Goal: Task Accomplishment & Management: Complete application form

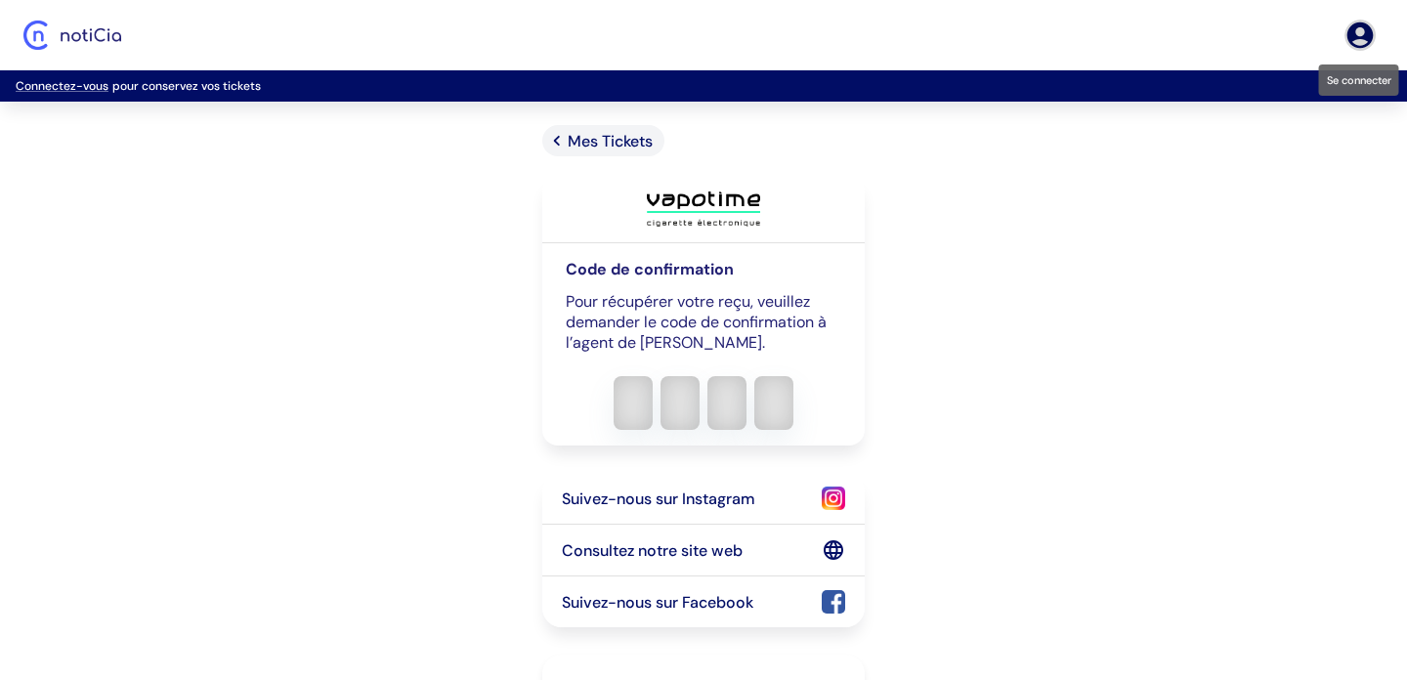
click at [1357, 39] on icon "Se connecter" at bounding box center [1360, 35] width 26 height 26
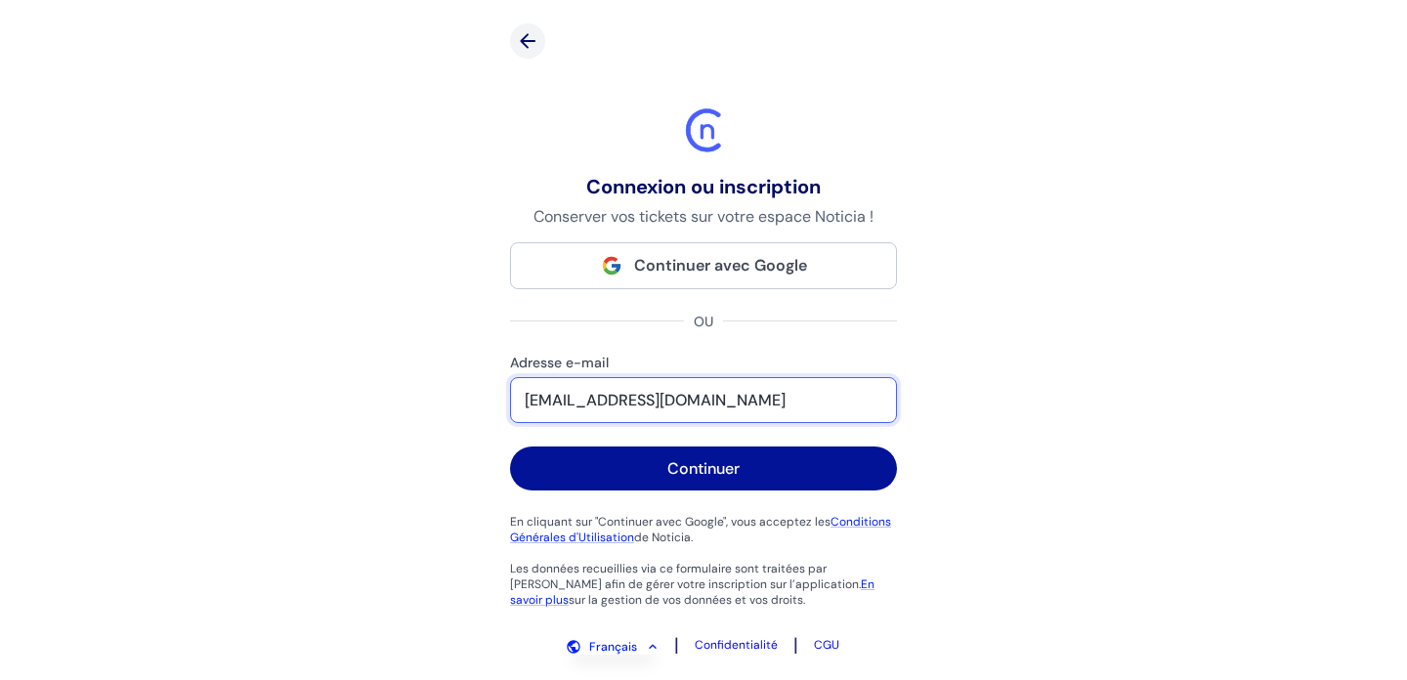
type input "latourjocelyne@yahoo.fr"
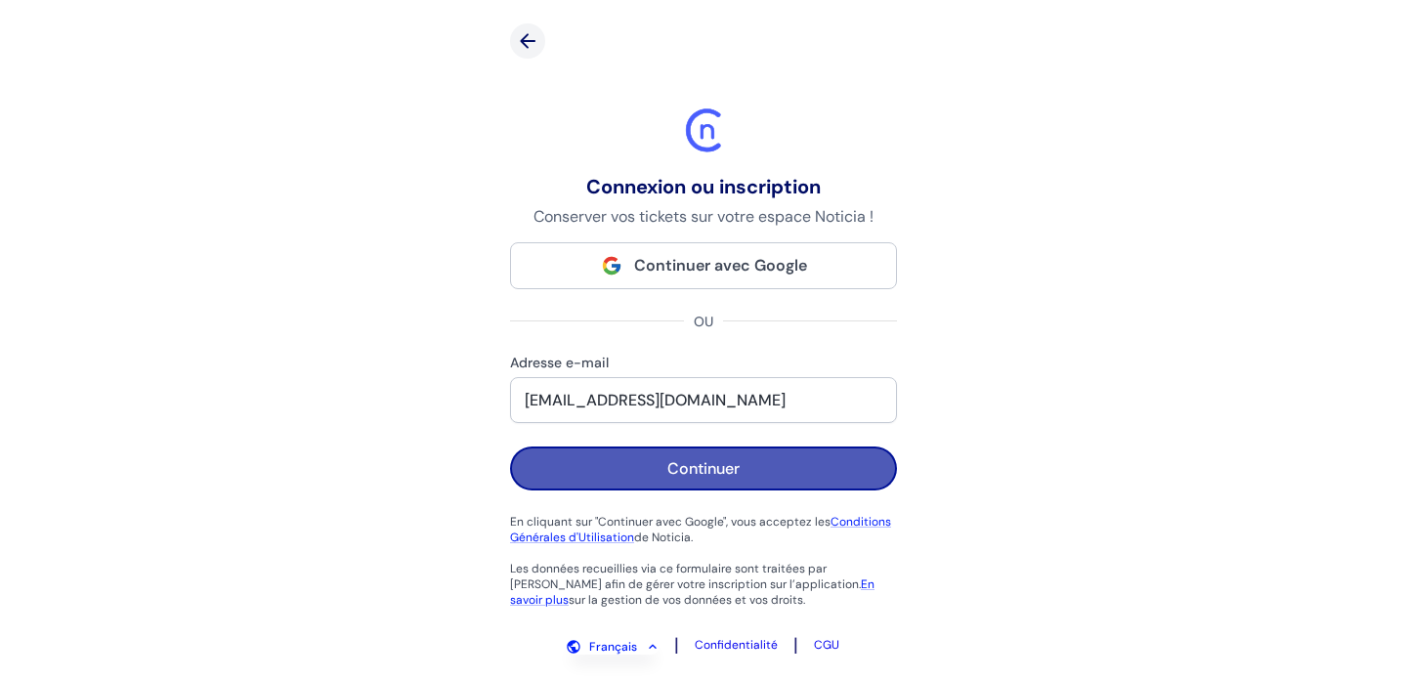
click at [717, 480] on button "Continuer" at bounding box center [703, 469] width 387 height 44
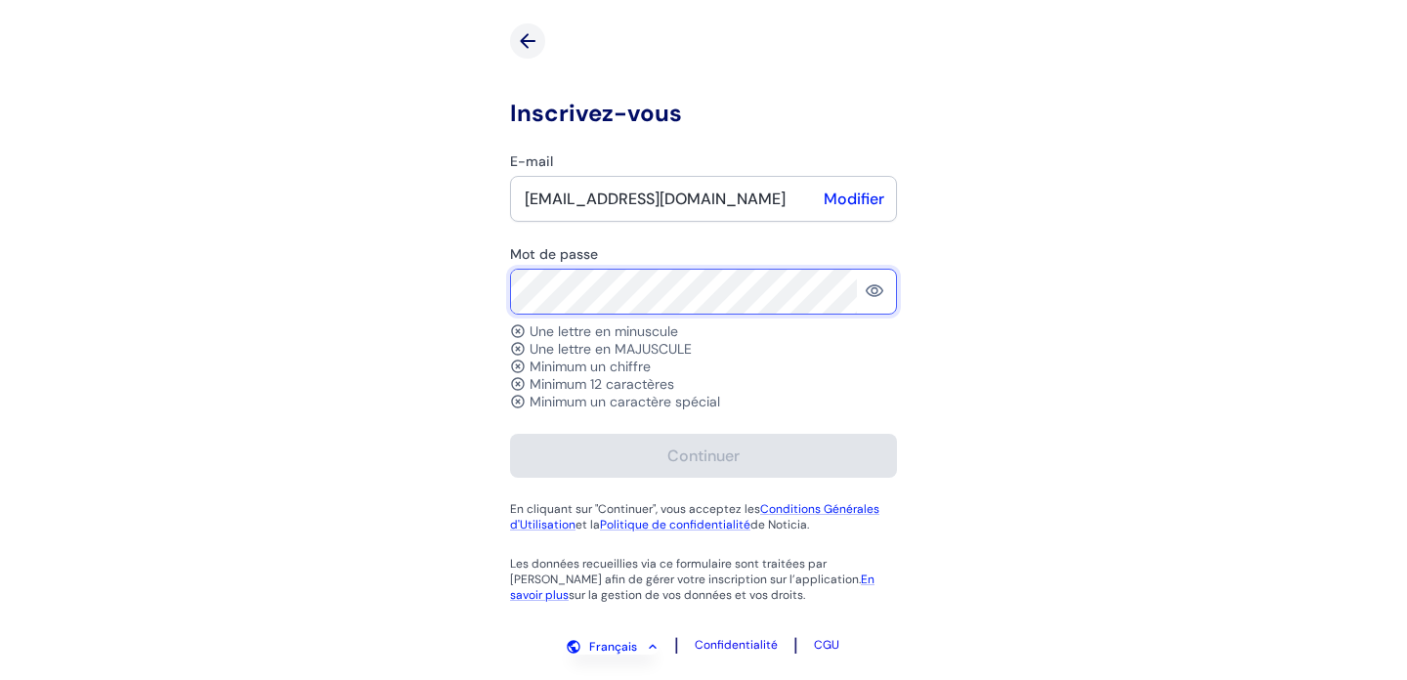
click at [675, 335] on form "E-mail latourjocelyne@yahoo.fr Modifier Mot de passe Une lettre en minuscule Un…" at bounding box center [703, 314] width 387 height 325
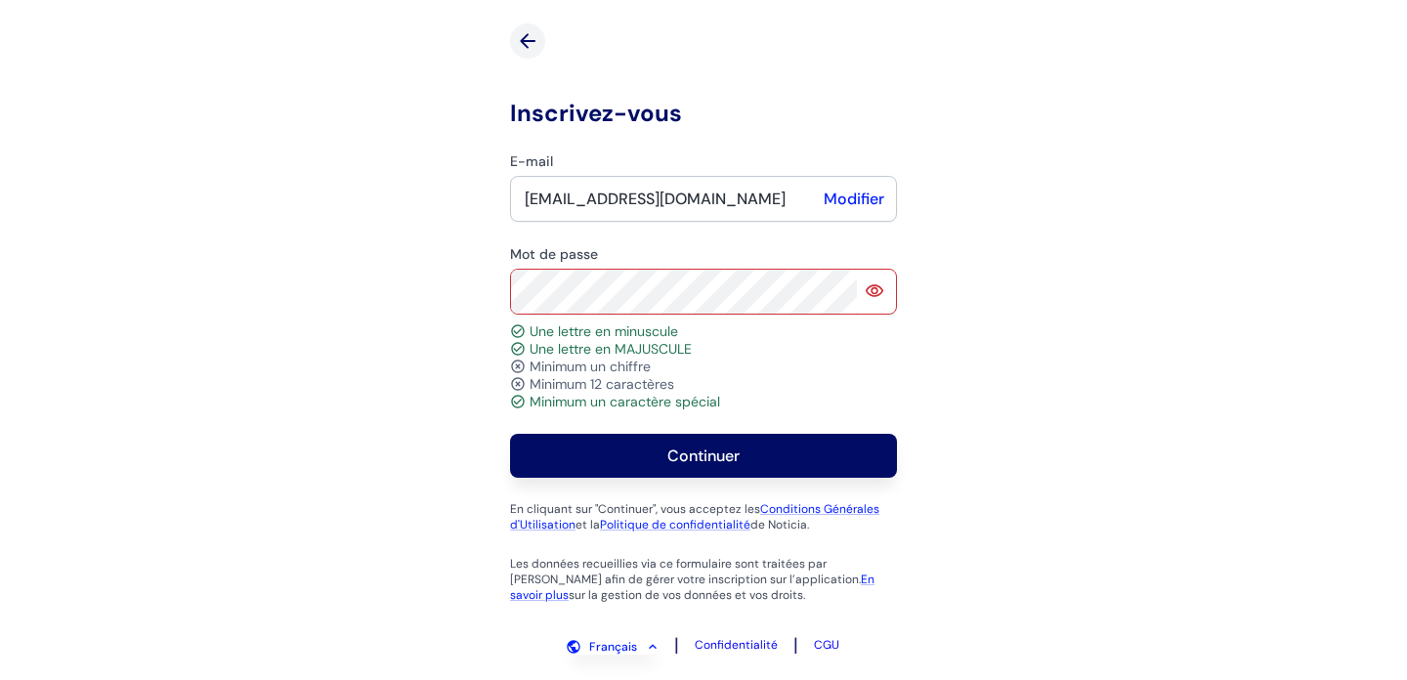
click at [878, 293] on icon at bounding box center [875, 291] width 20 height 20
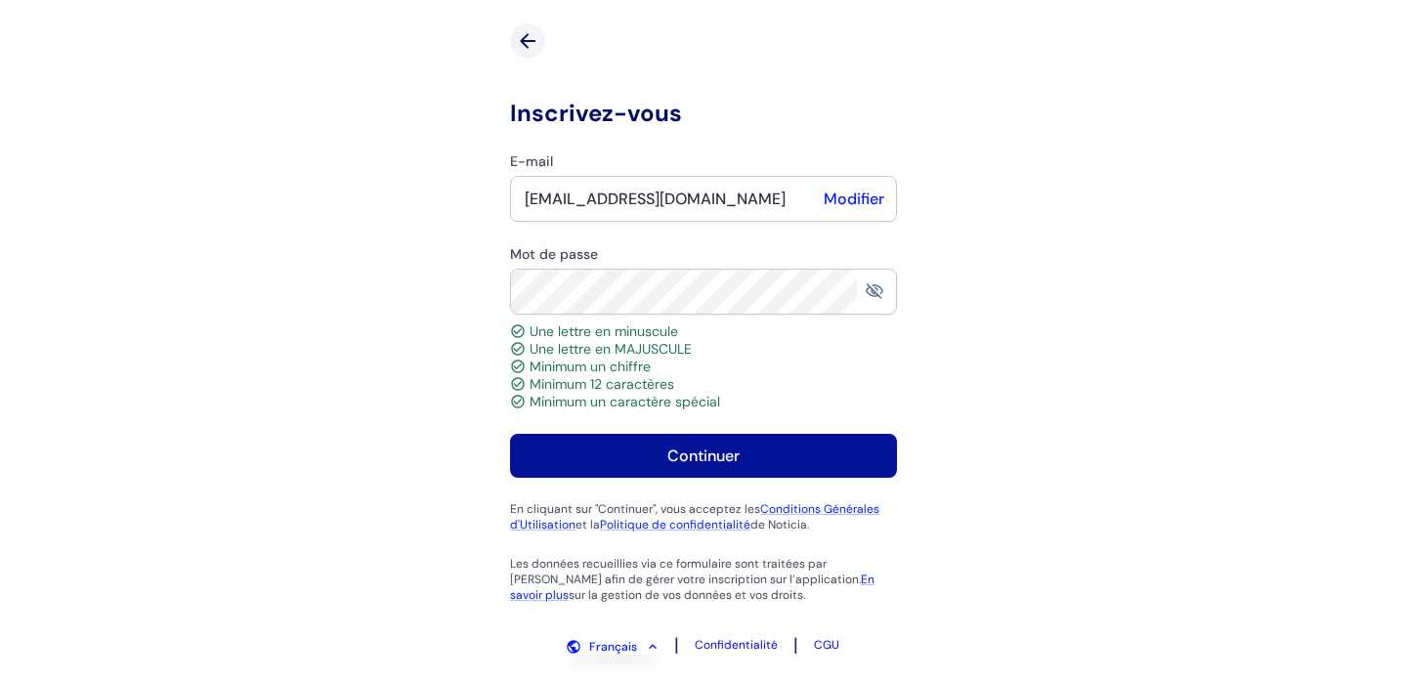
click at [724, 451] on div "Continuer" at bounding box center [703, 456] width 72 height 21
click at [690, 453] on div "Continuer" at bounding box center [703, 456] width 72 height 21
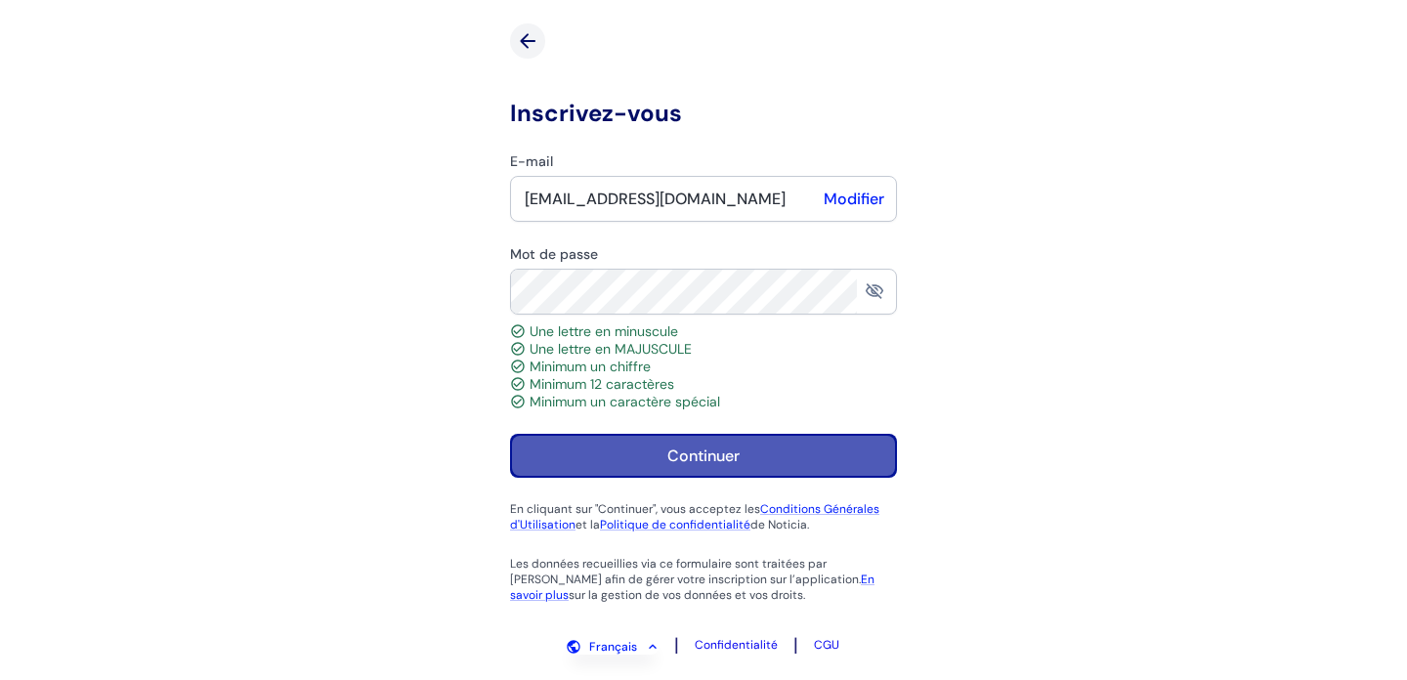
click at [691, 461] on div "Continuer" at bounding box center [703, 456] width 72 height 21
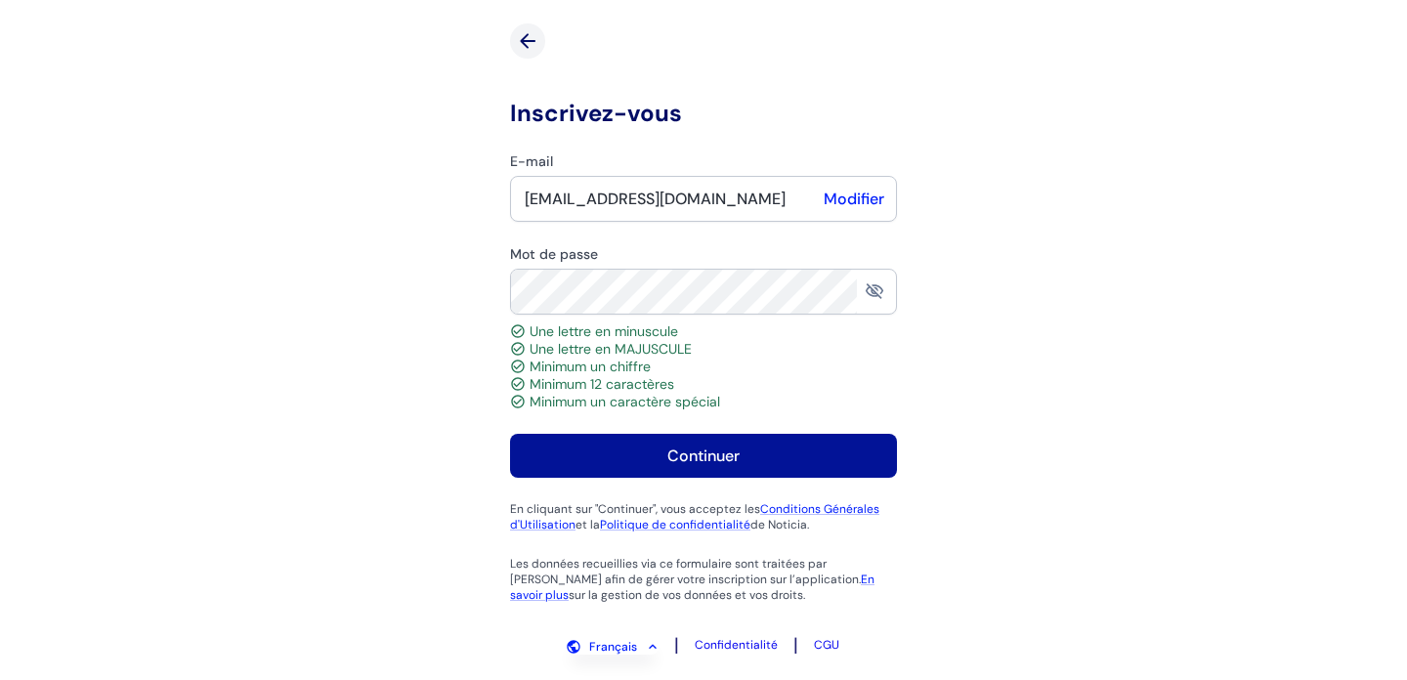
click at [691, 457] on div "Continuer" at bounding box center [703, 456] width 72 height 21
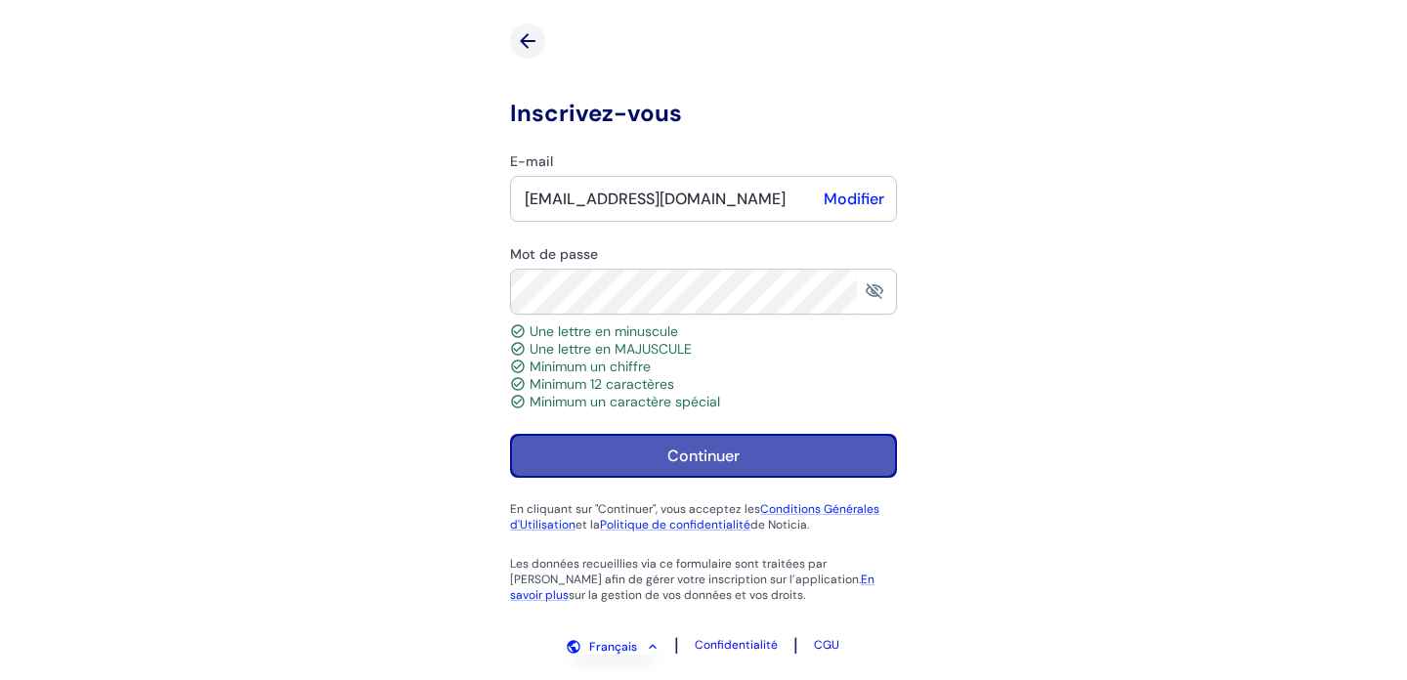
click at [691, 457] on div "Continuer" at bounding box center [703, 456] width 72 height 21
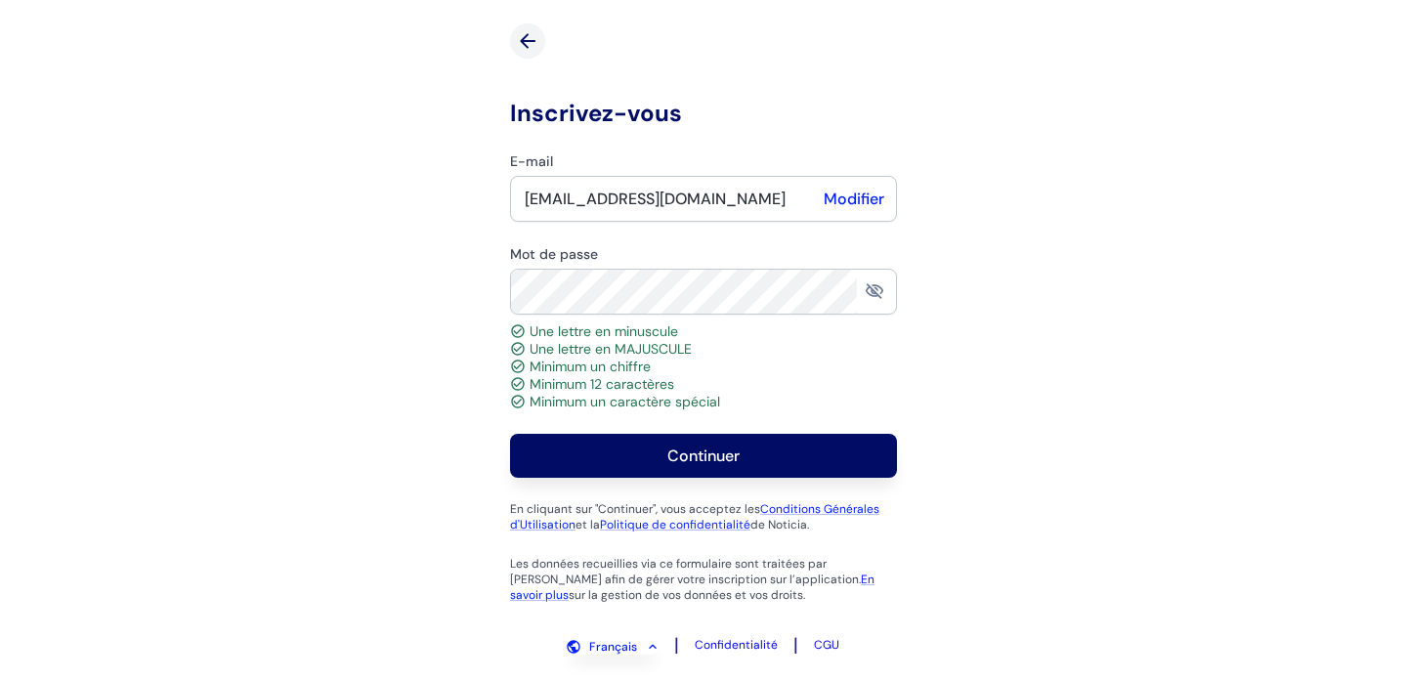
click at [524, 41] on icon "back-button" at bounding box center [528, 40] width 16 height 15
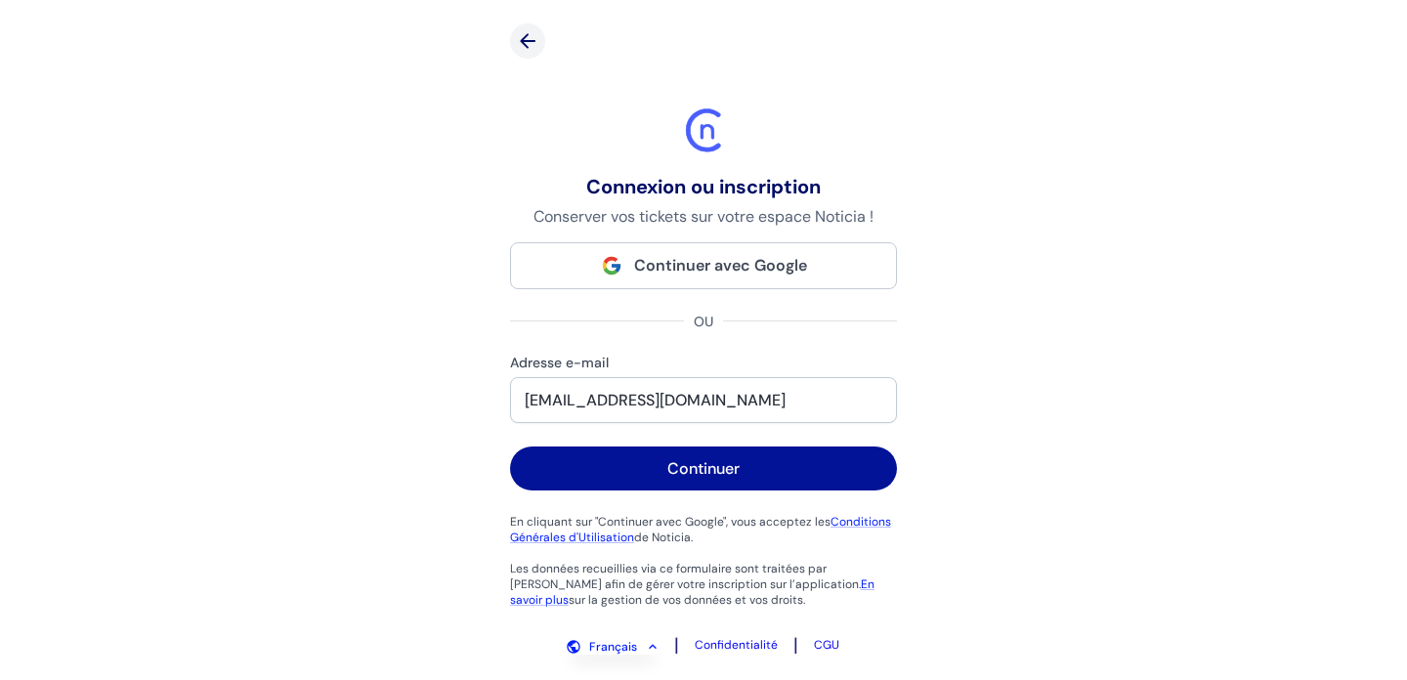
click at [701, 464] on div "Continuer" at bounding box center [703, 468] width 72 height 21
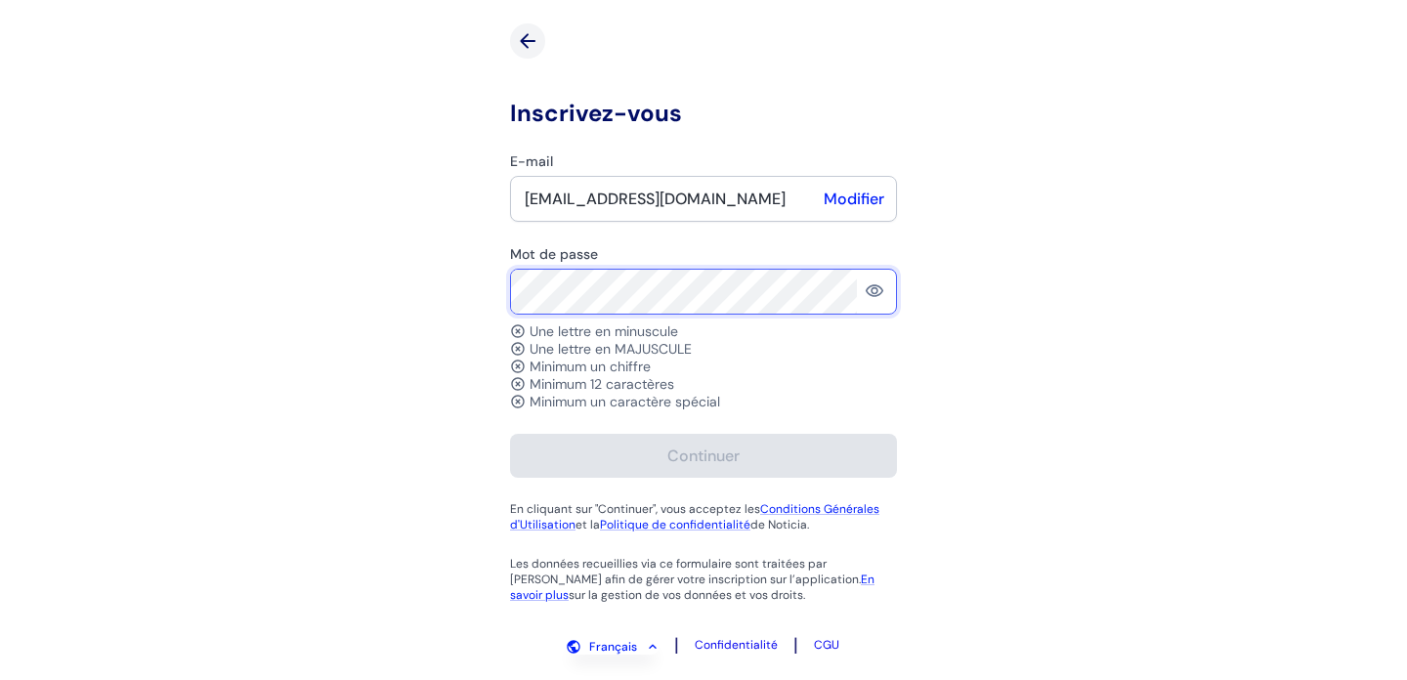
click at [666, 341] on form "E-mail latourjocelyne@yahoo.fr Modifier Mot de passe Une lettre en minuscule Un…" at bounding box center [703, 314] width 387 height 325
click at [877, 290] on icon at bounding box center [875, 290] width 18 height 13
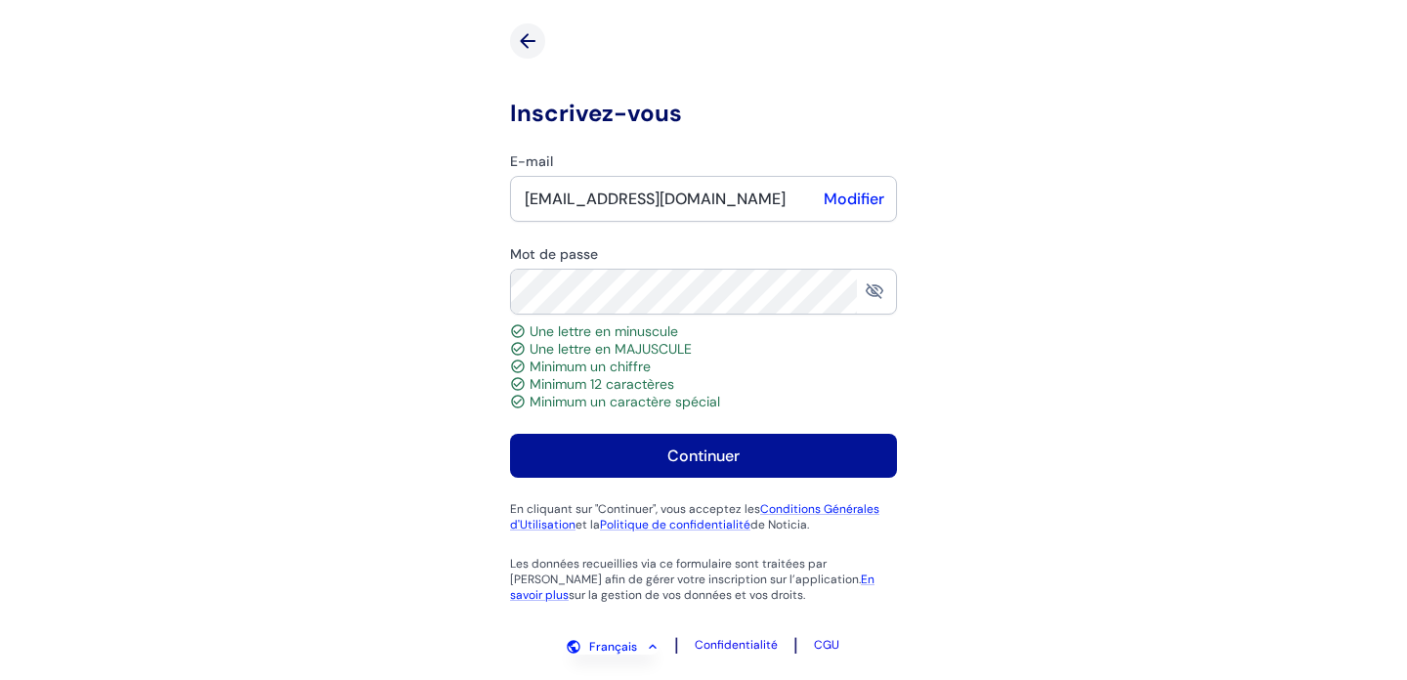
click at [694, 448] on div "Continuer" at bounding box center [703, 456] width 72 height 21
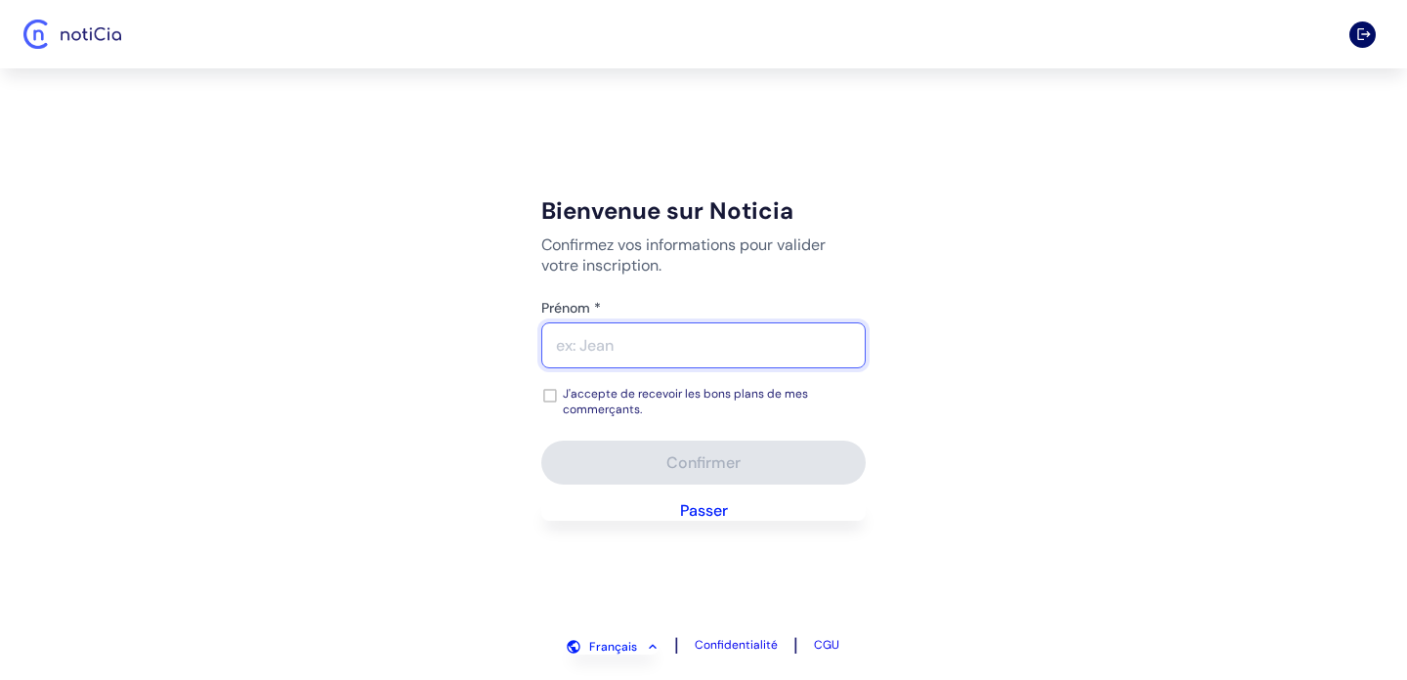
click at [713, 344] on input "Prénom *" at bounding box center [703, 345] width 322 height 44
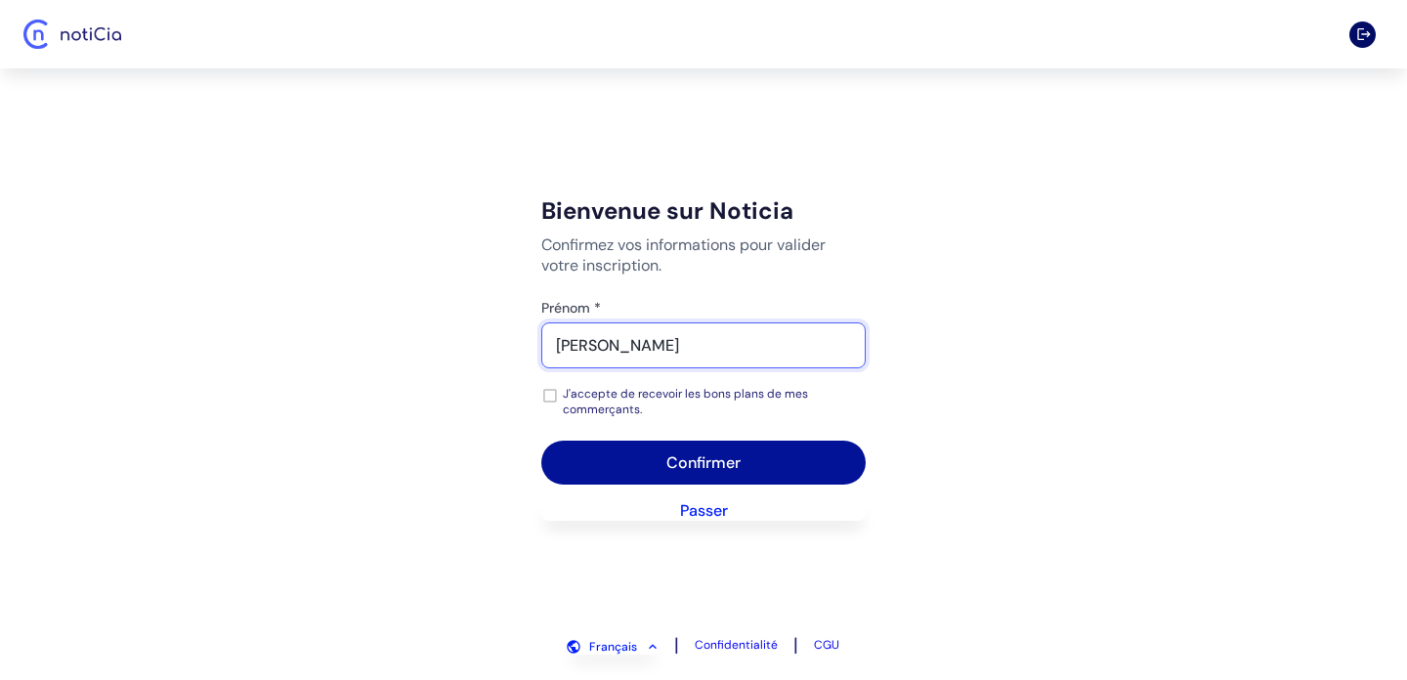
type input "jocelyne"
click at [638, 455] on button "Confirmer" at bounding box center [703, 463] width 324 height 44
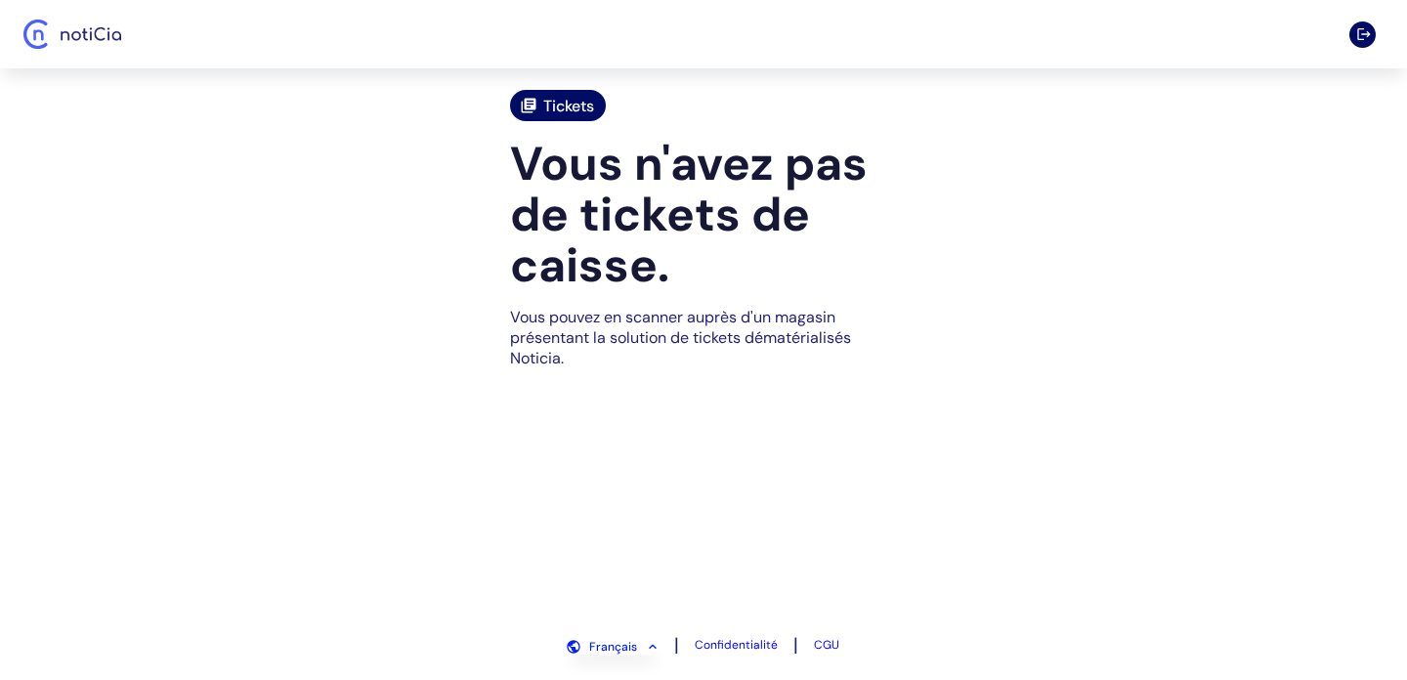
click at [579, 108] on span "Tickets" at bounding box center [568, 106] width 51 height 21
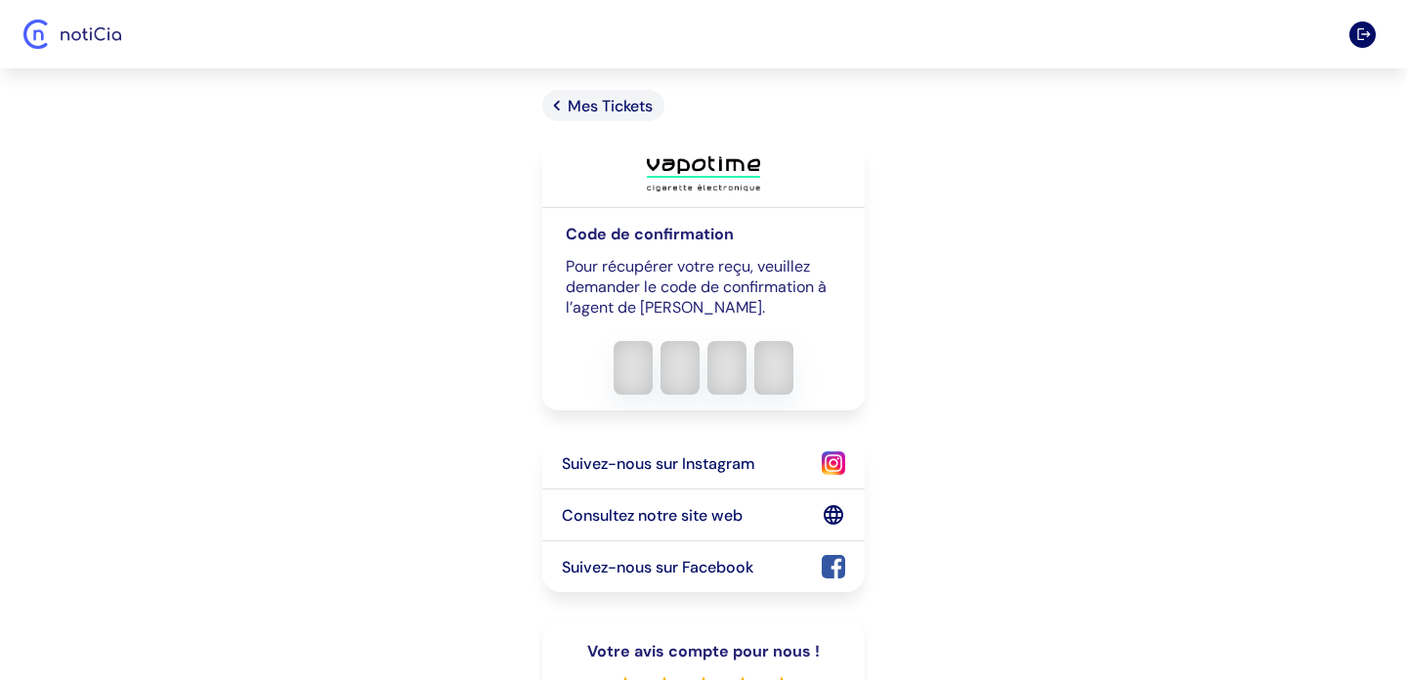
click at [557, 104] on icon "Mes Tickets" at bounding box center [557, 106] width 6 height 10
click at [627, 371] on input "verification input" at bounding box center [704, 368] width 276 height 54
click at [680, 366] on input "verification input" at bounding box center [704, 368] width 276 height 54
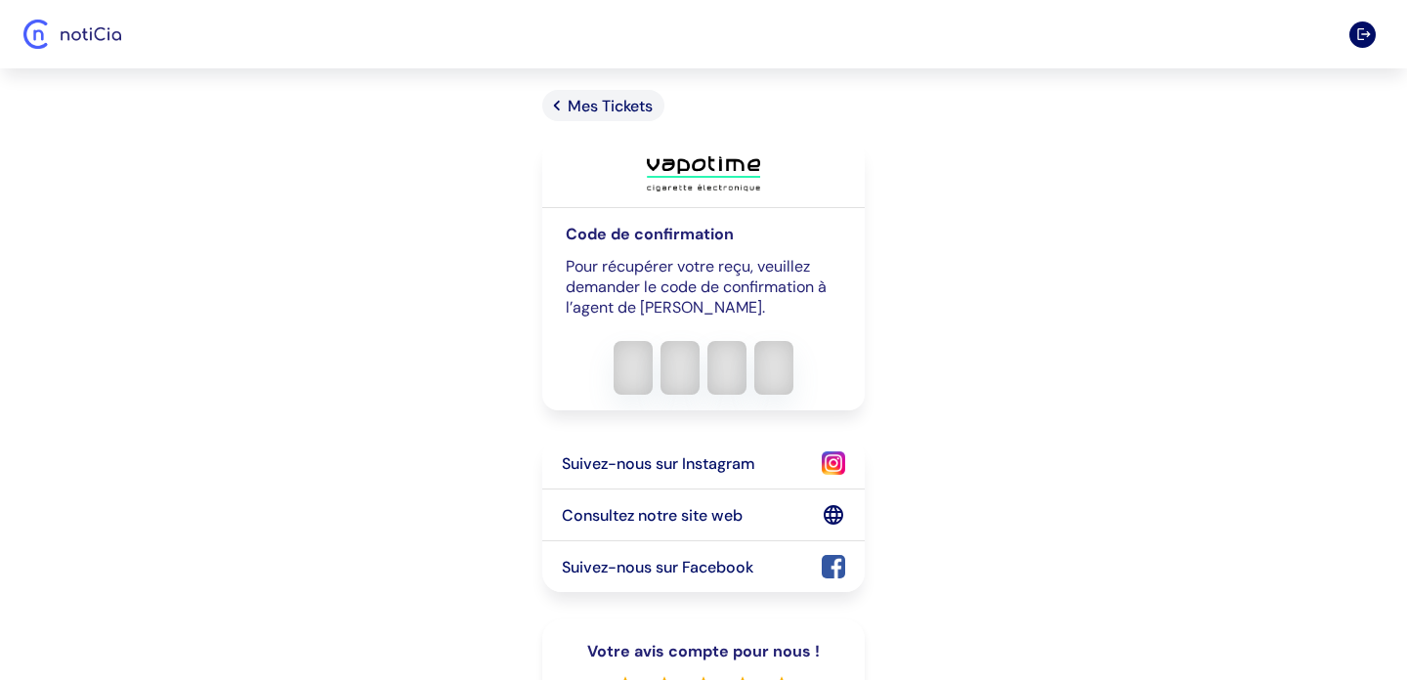
click at [680, 366] on input "verification input" at bounding box center [704, 368] width 276 height 54
click at [660, 349] on input "verification input" at bounding box center [704, 368] width 276 height 54
click at [634, 368] on input "verification input" at bounding box center [704, 368] width 276 height 54
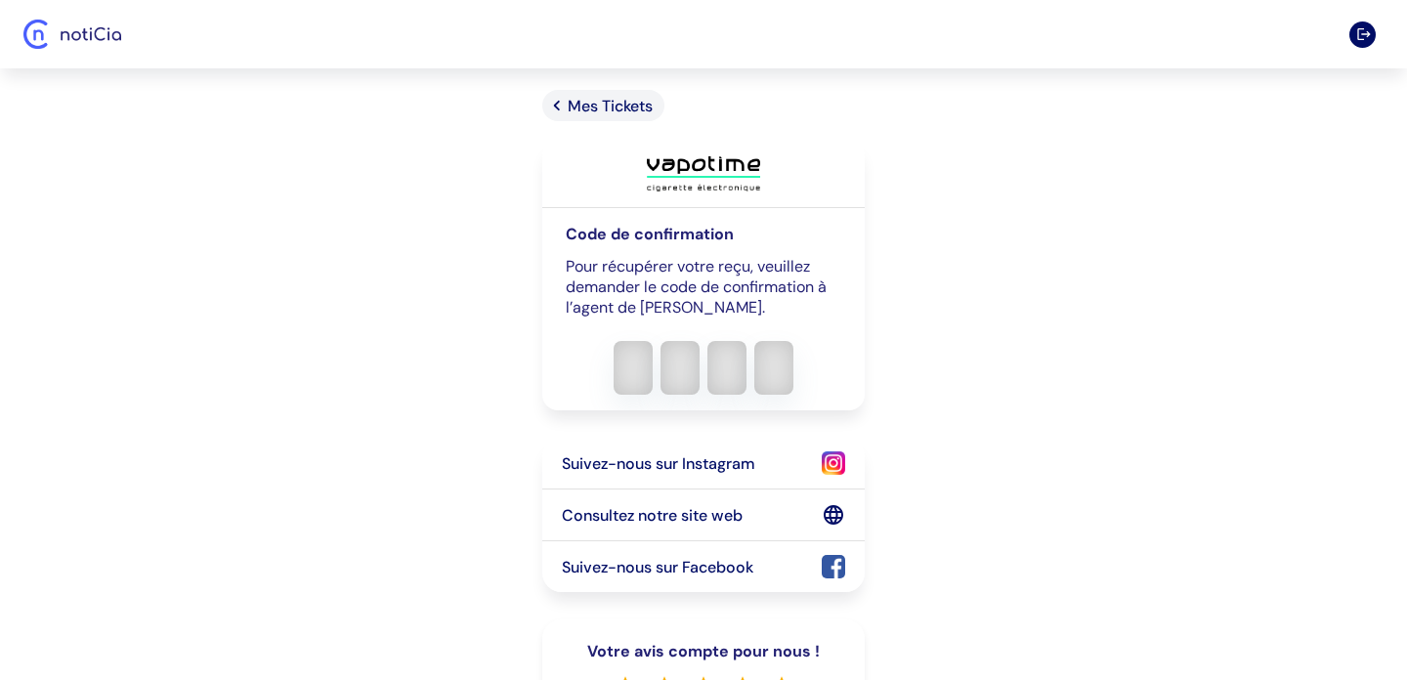
click at [634, 368] on input "verification input" at bounding box center [704, 368] width 276 height 54
type input "0608"
